Goal: Find specific page/section: Find specific page/section

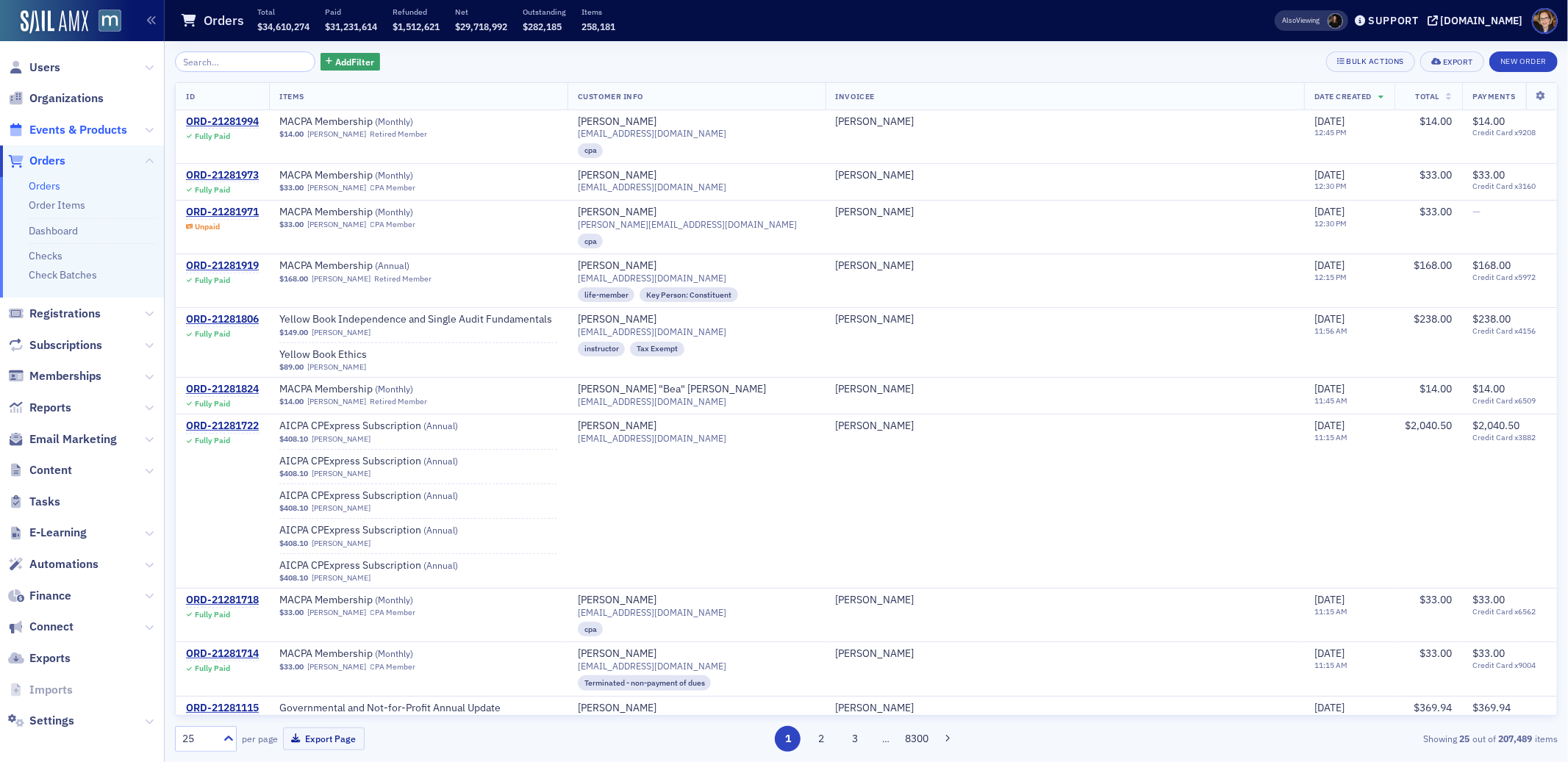
click at [67, 132] on span "Events & Products" at bounding box center [78, 130] width 98 height 16
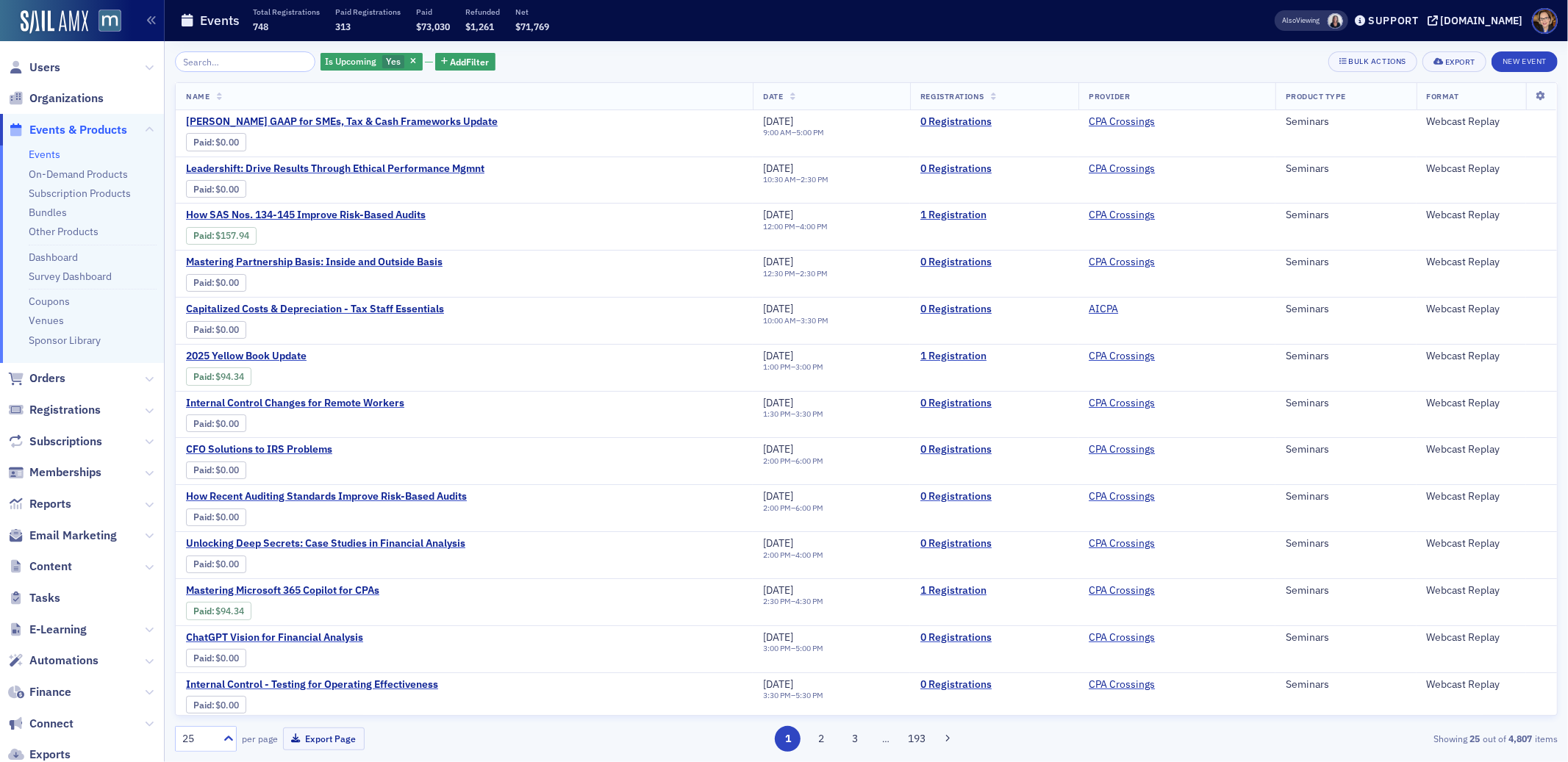
click at [247, 65] on input "search" at bounding box center [245, 61] width 141 height 21
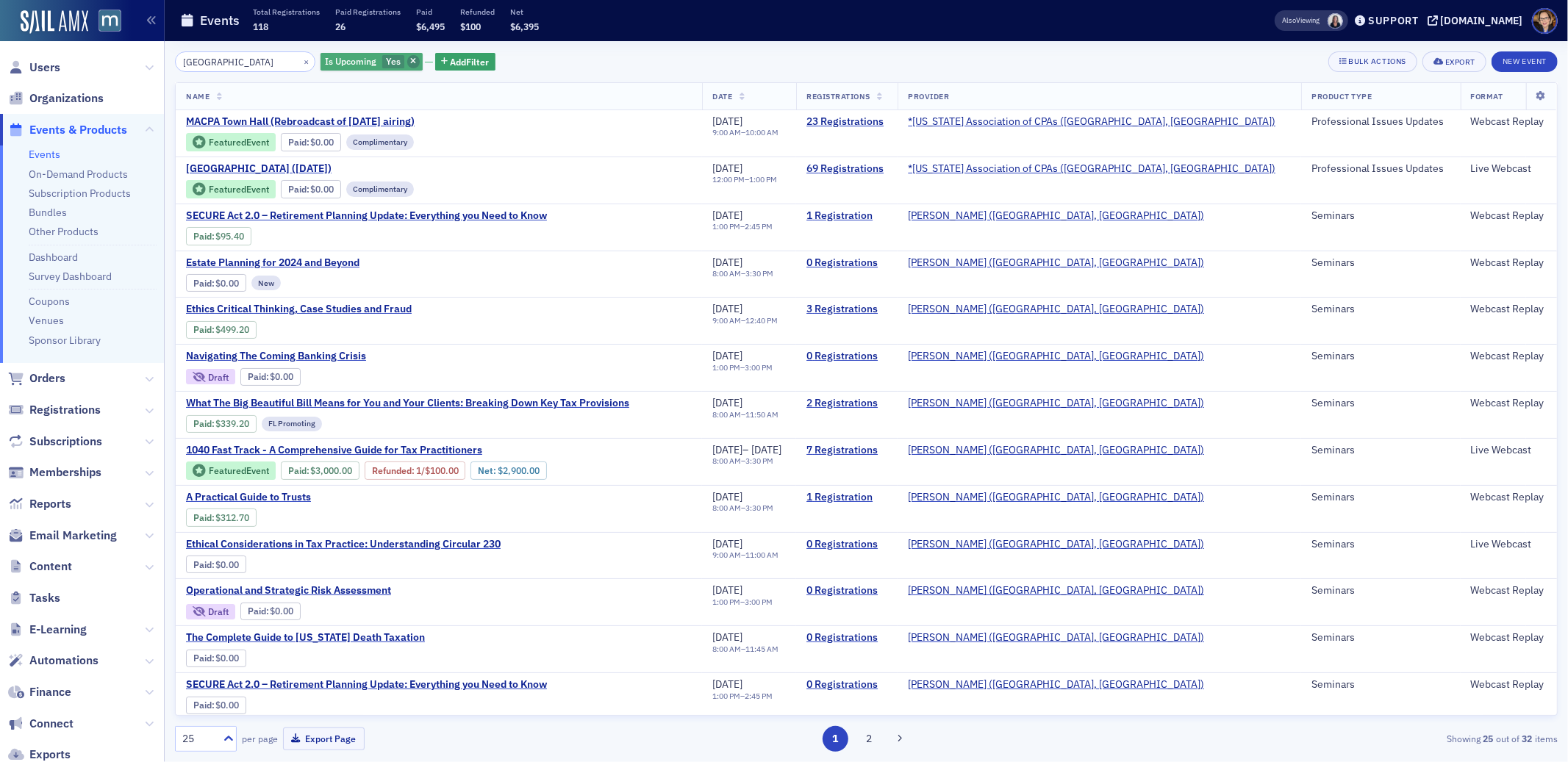
type input "[GEOGRAPHIC_DATA]"
click at [410, 64] on icon "button" at bounding box center [413, 62] width 6 height 8
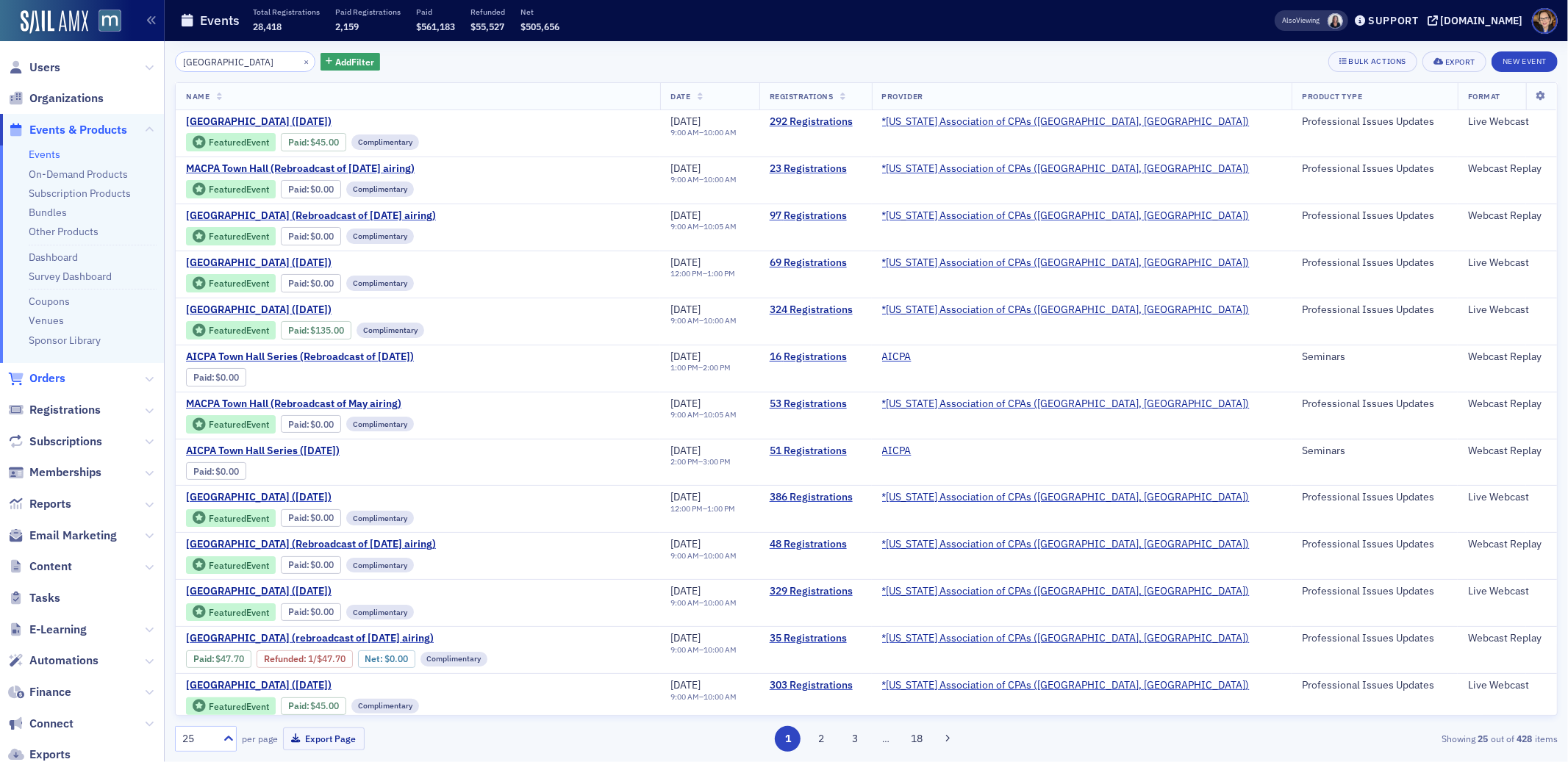
click at [42, 378] on span "Orders" at bounding box center [47, 378] width 36 height 16
